Goal: Transaction & Acquisition: Purchase product/service

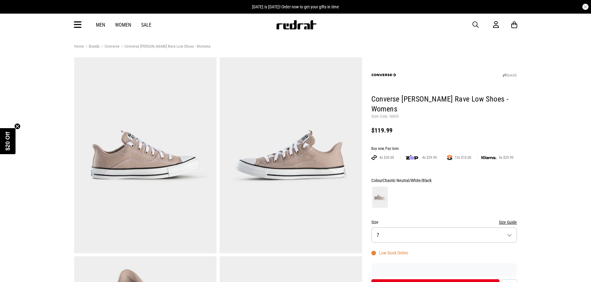
click at [509, 236] on button "Size 7" at bounding box center [444, 235] width 146 height 15
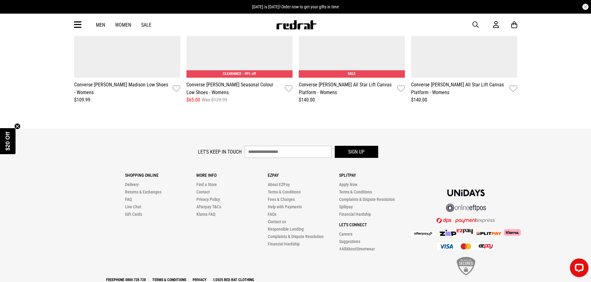
scroll to position [886, 0]
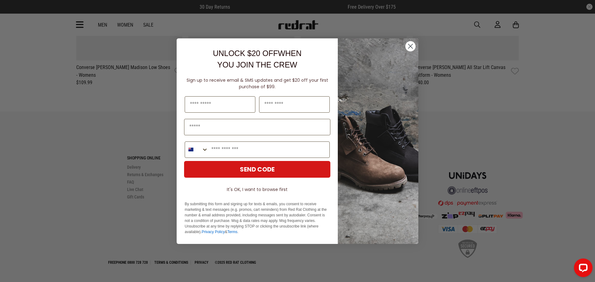
click at [408, 45] on circle "Close dialog" at bounding box center [410, 46] width 10 height 10
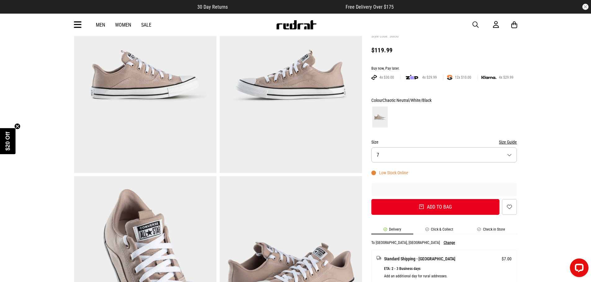
scroll to position [0, 0]
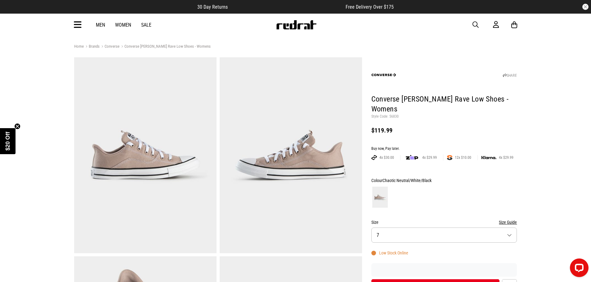
click at [111, 47] on link "Converse" at bounding box center [110, 47] width 20 height 6
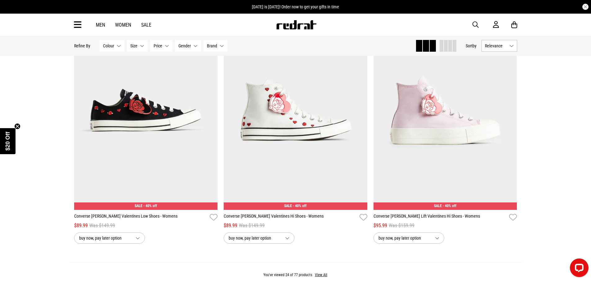
scroll to position [1860, 0]
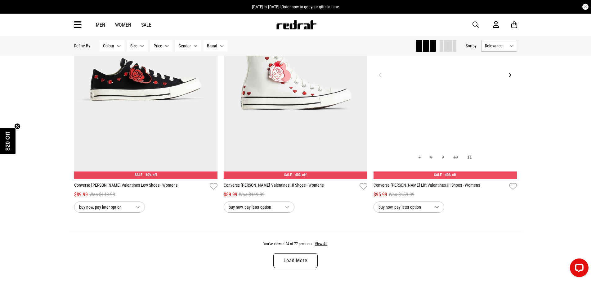
click at [494, 123] on img at bounding box center [445, 78] width 144 height 201
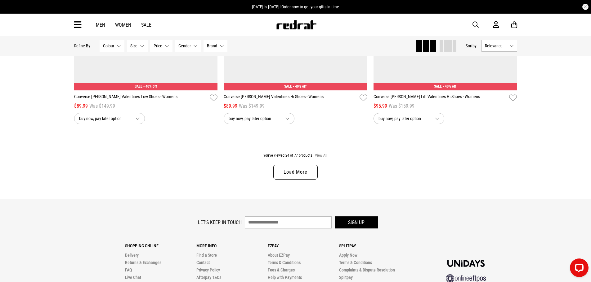
click at [322, 158] on button "View All" at bounding box center [320, 156] width 13 height 6
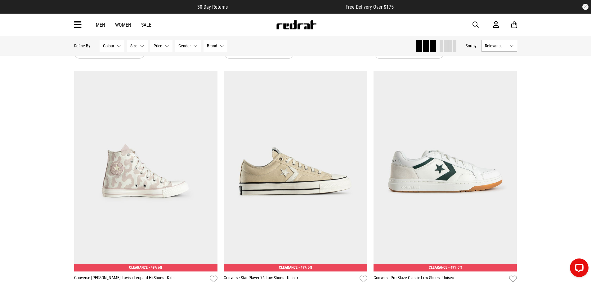
scroll to position [3064, 0]
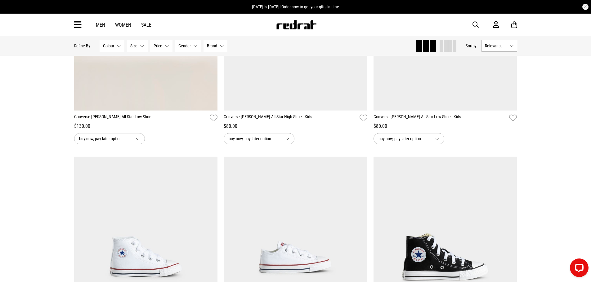
scroll to position [5542, 0]
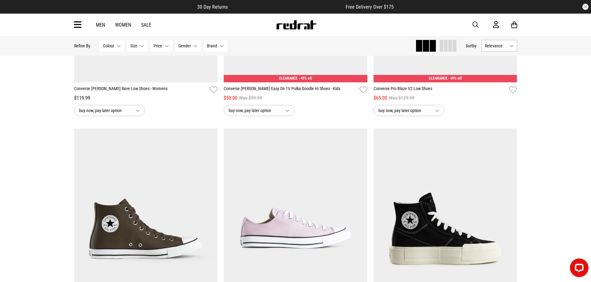
scroll to position [5014, 0]
